Goal: Find specific page/section: Find specific page/section

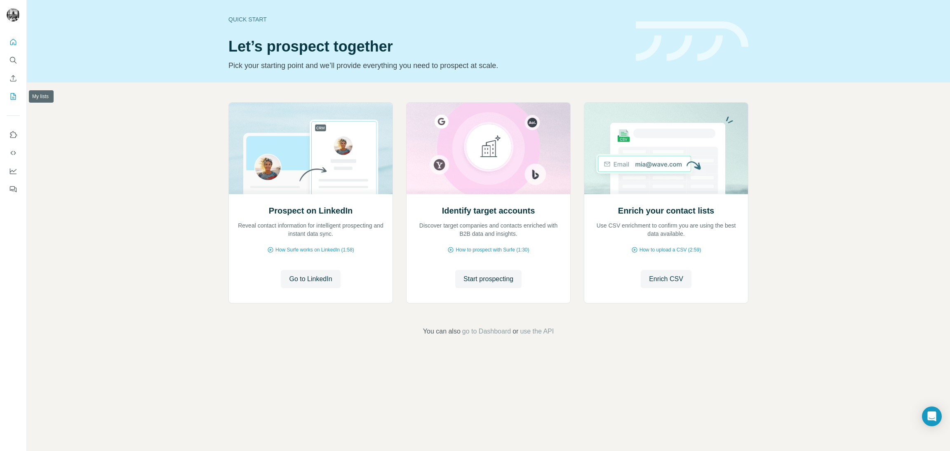
click at [16, 96] on icon "My lists" at bounding box center [13, 96] width 5 height 7
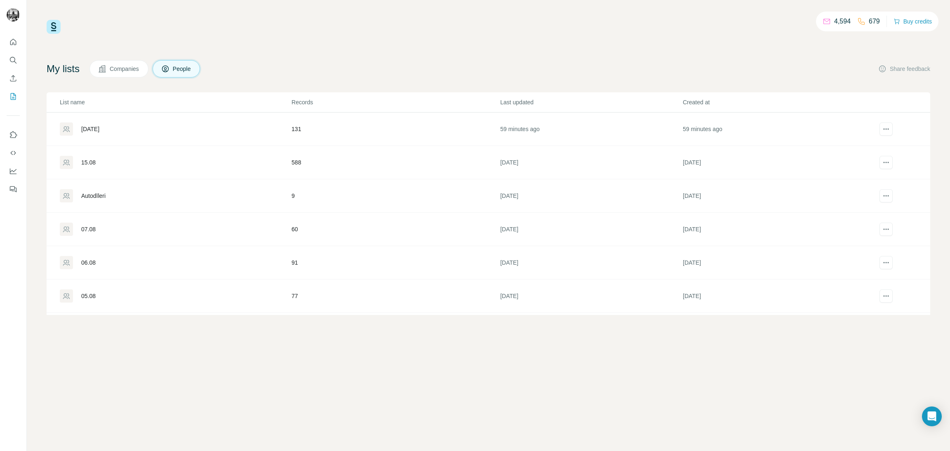
click at [97, 127] on div "[DATE]" at bounding box center [90, 129] width 18 height 8
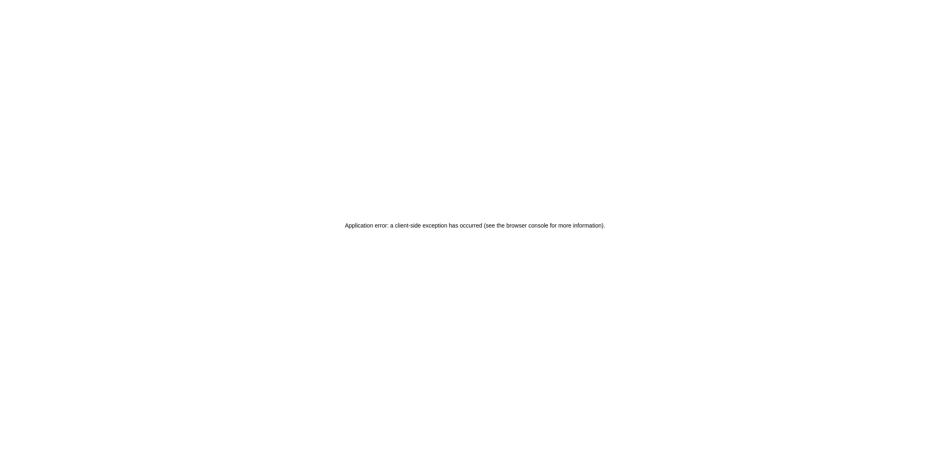
drag, startPoint x: 462, startPoint y: 228, endPoint x: 464, endPoint y: 224, distance: 5.0
click at [462, 227] on h2 "Application error: a client-side exception has occurred (see the browser consol…" at bounding box center [475, 226] width 260 height 12
click at [464, 224] on h2 "Application error: a client-side exception has occurred (see the browser consol…" at bounding box center [475, 226] width 260 height 12
